Goal: Task Accomplishment & Management: Complete application form

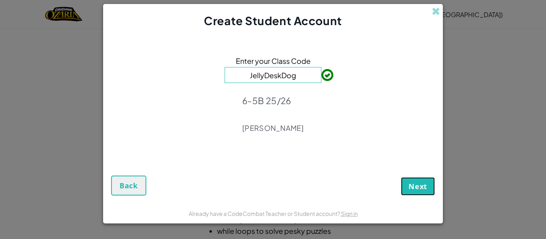
click at [417, 188] on span "Next" at bounding box center [417, 187] width 19 height 10
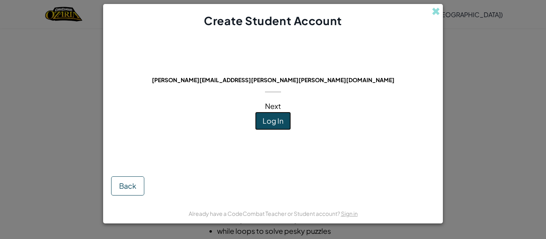
click at [273, 120] on span "Log In" at bounding box center [272, 120] width 21 height 9
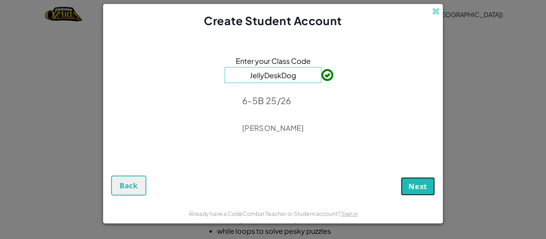
click at [428, 182] on button "Next" at bounding box center [418, 186] width 34 height 18
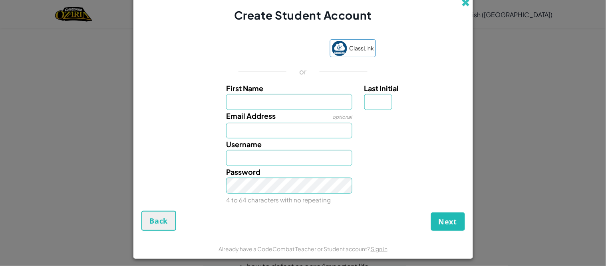
click at [467, 1] on span at bounding box center [466, 2] width 8 height 8
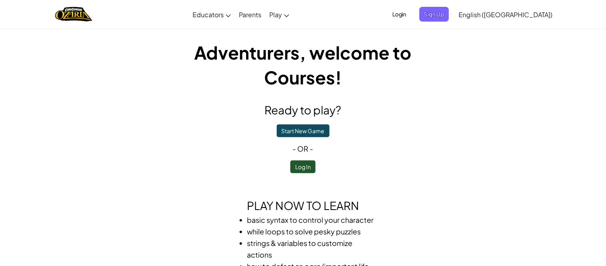
click at [411, 16] on span "Login" at bounding box center [399, 14] width 24 height 15
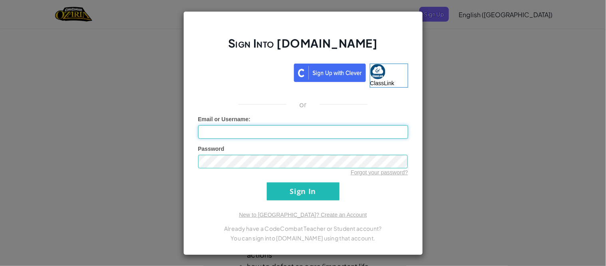
click at [365, 126] on input "Email or Username :" at bounding box center [303, 132] width 210 height 14
click at [364, 128] on input "Email or Username :" at bounding box center [303, 132] width 210 height 14
